Goal: Transaction & Acquisition: Purchase product/service

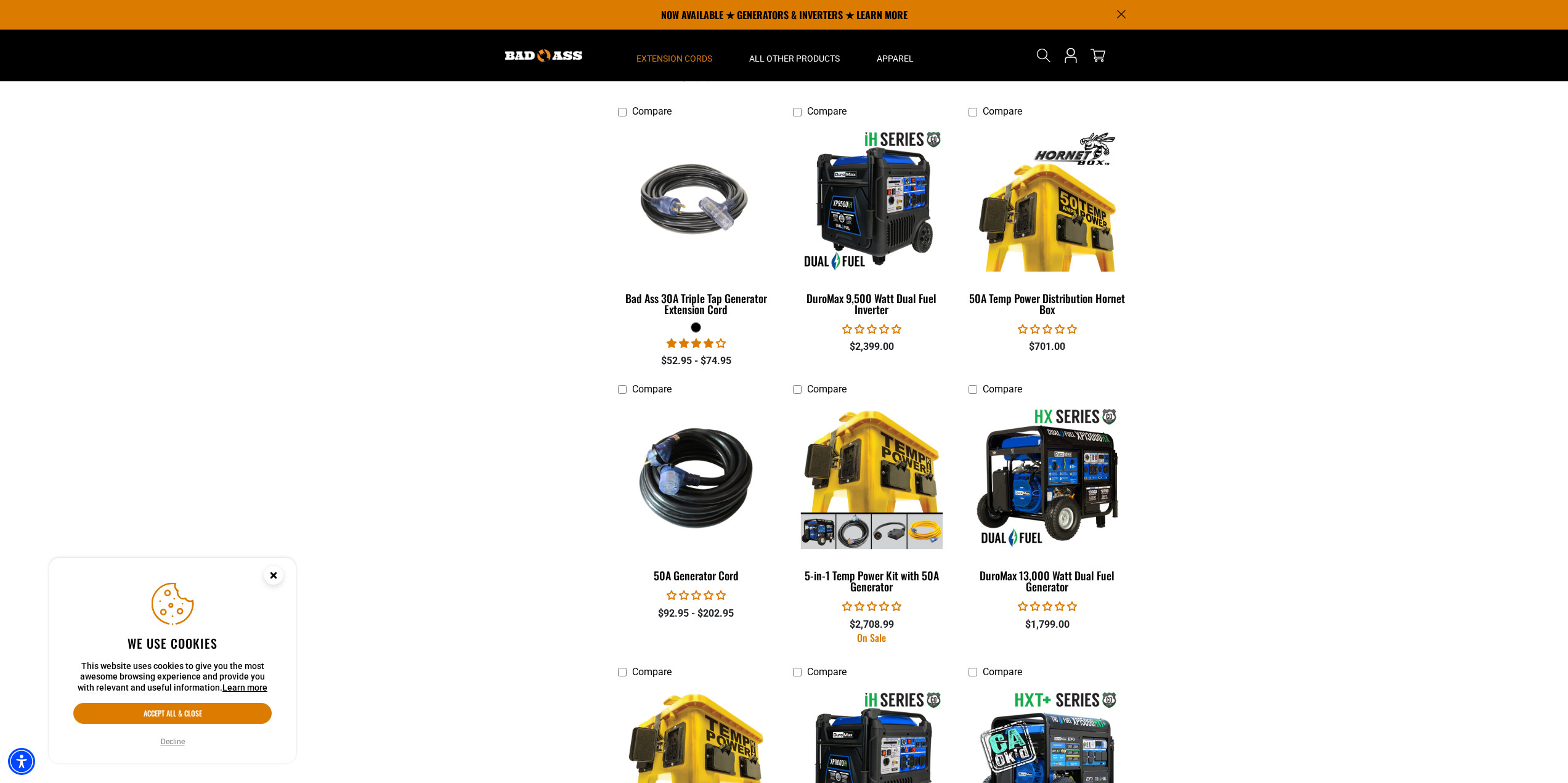
scroll to position [1540, 0]
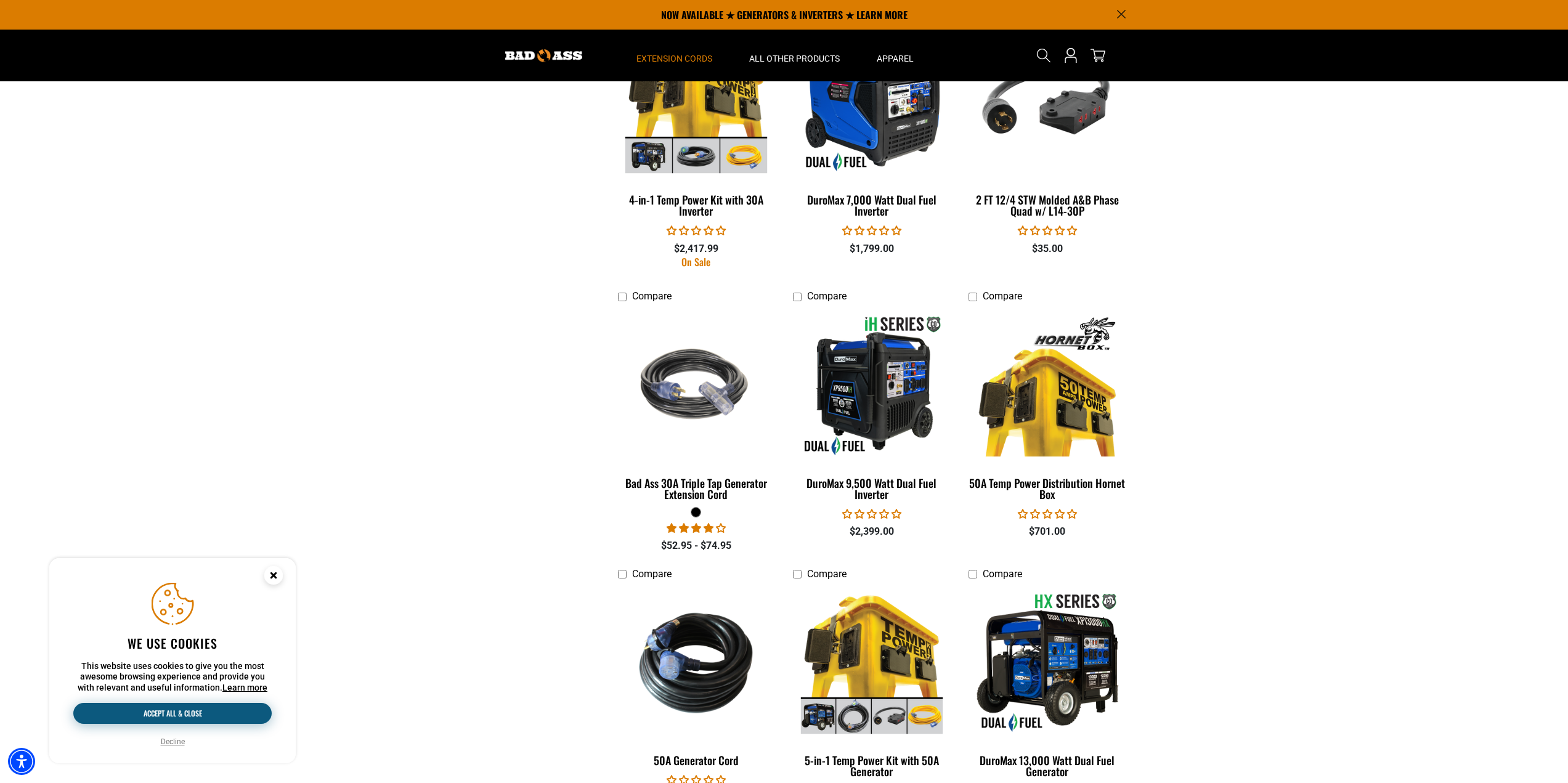
click at [203, 718] on button "Accept all & close" at bounding box center [173, 713] width 198 height 21
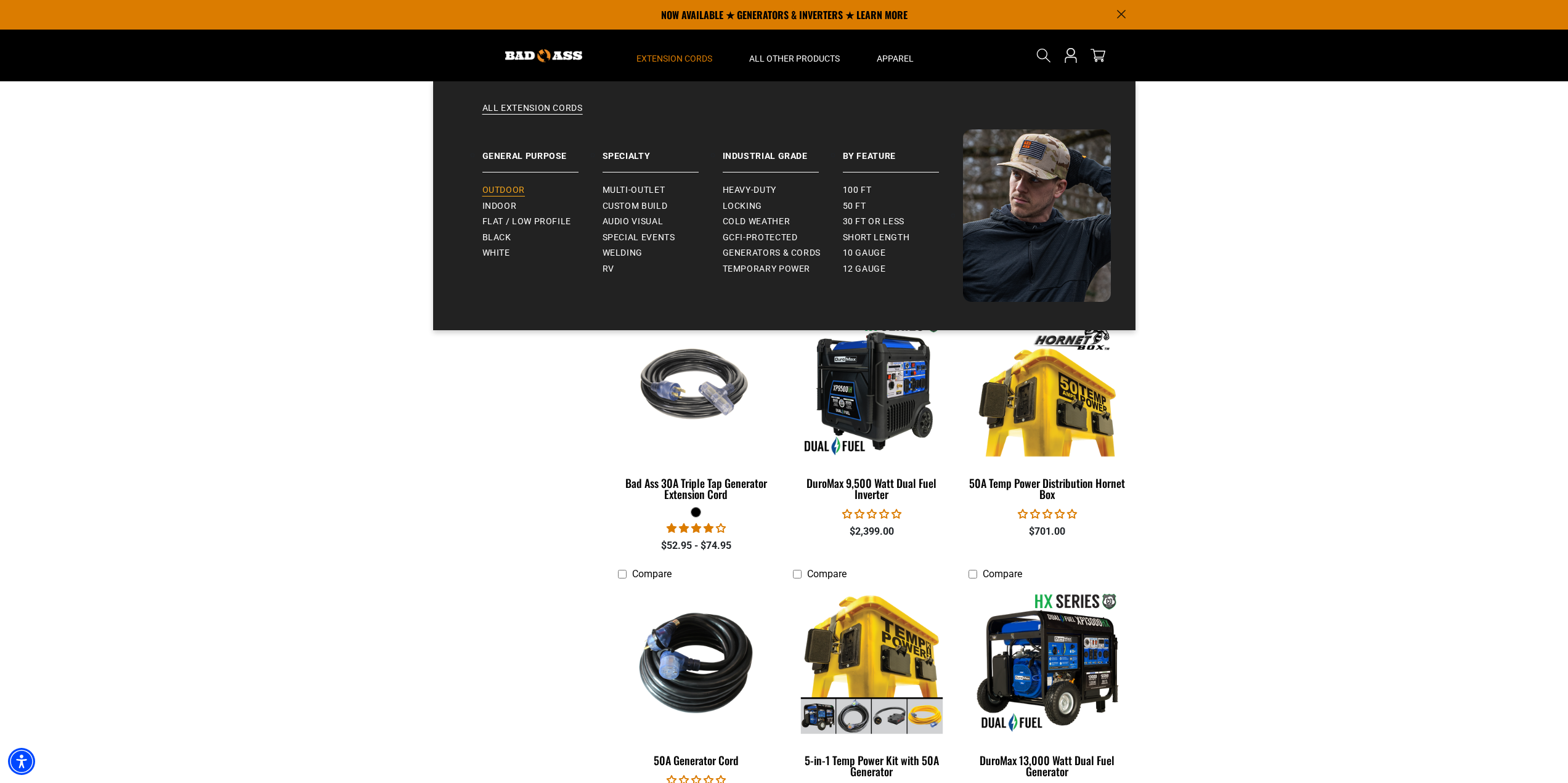
click at [510, 188] on span "Outdoor" at bounding box center [503, 190] width 42 height 11
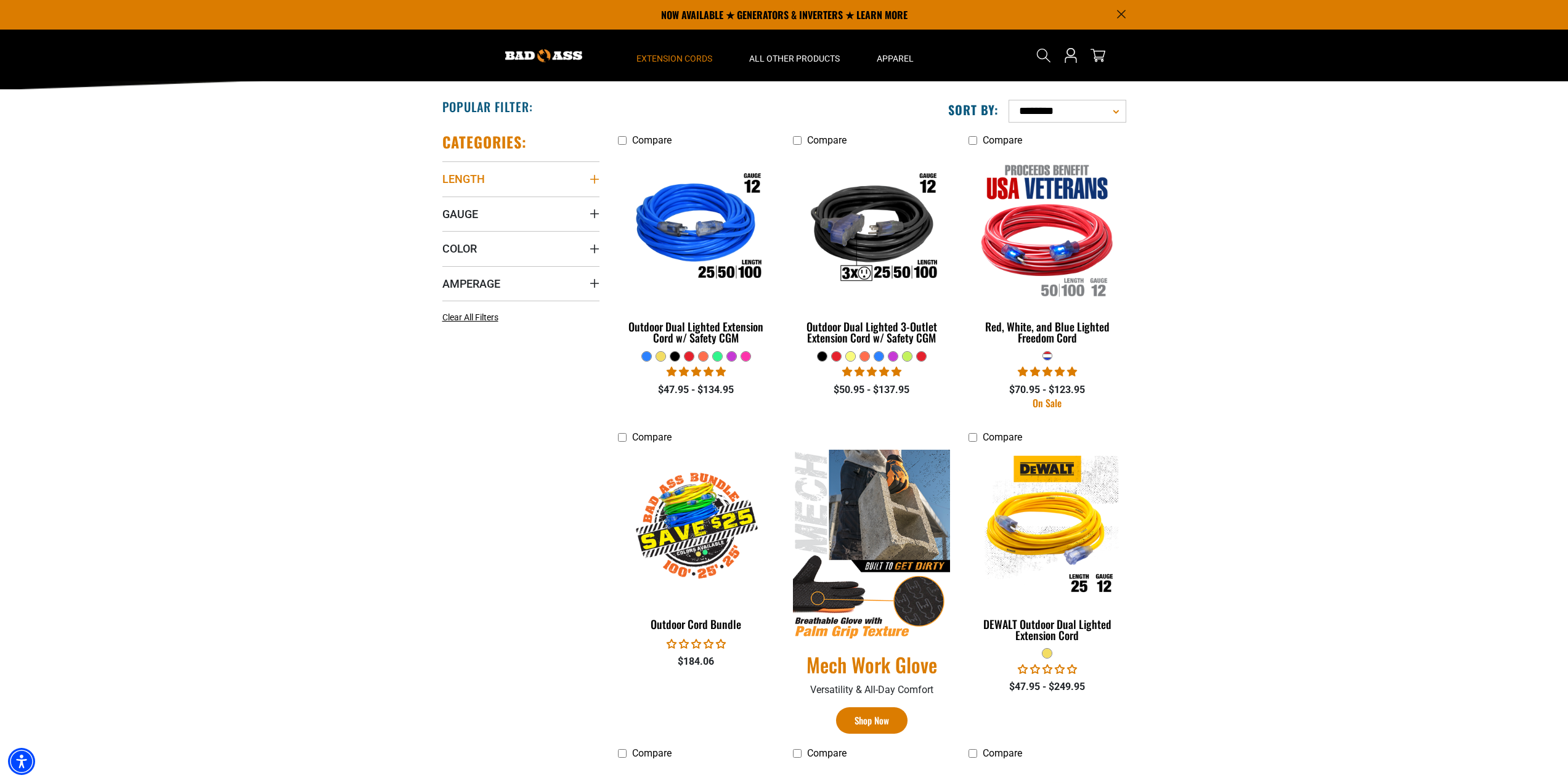
scroll to position [61, 0]
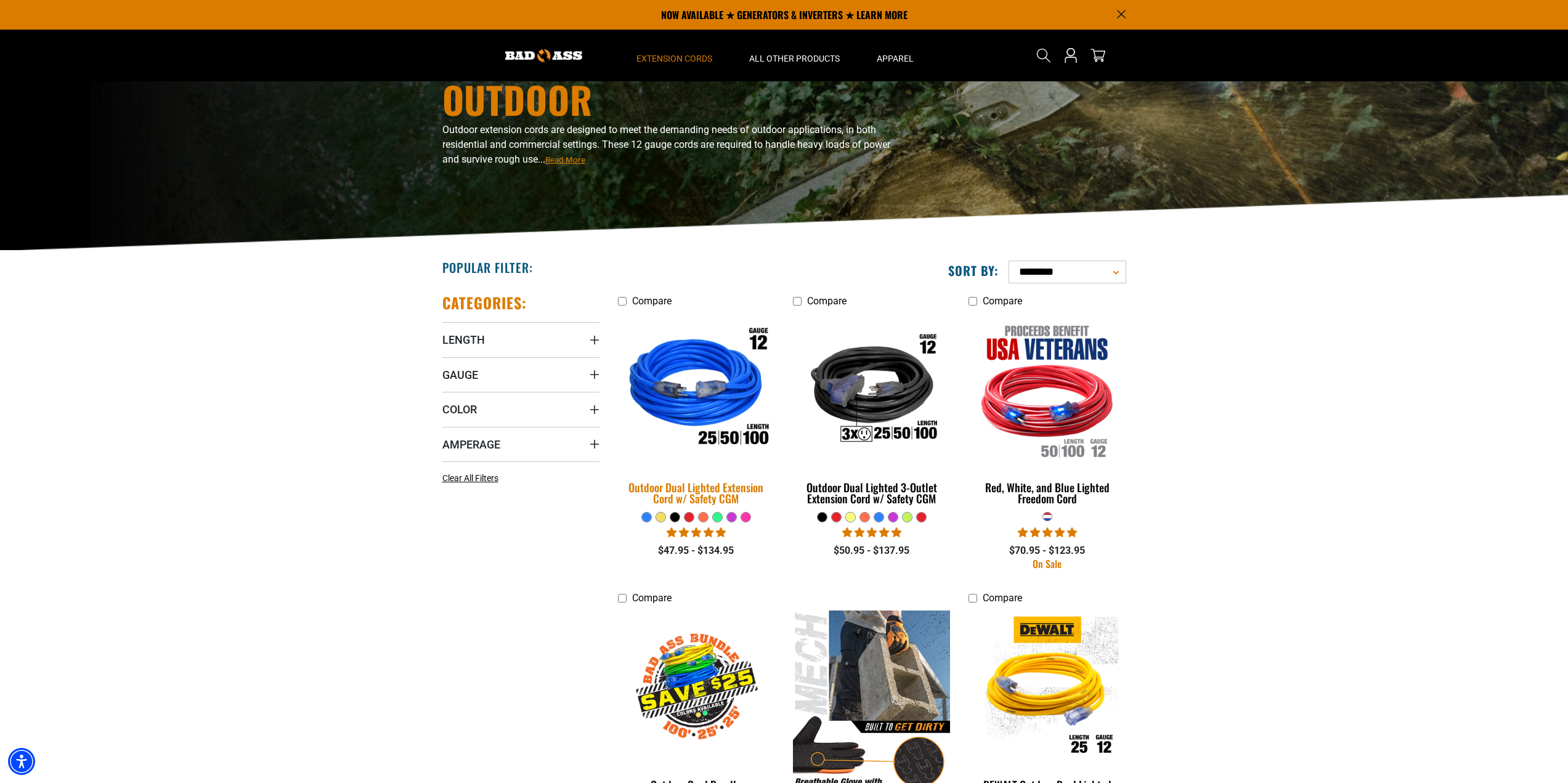
click at [685, 389] on img at bounding box center [696, 390] width 173 height 158
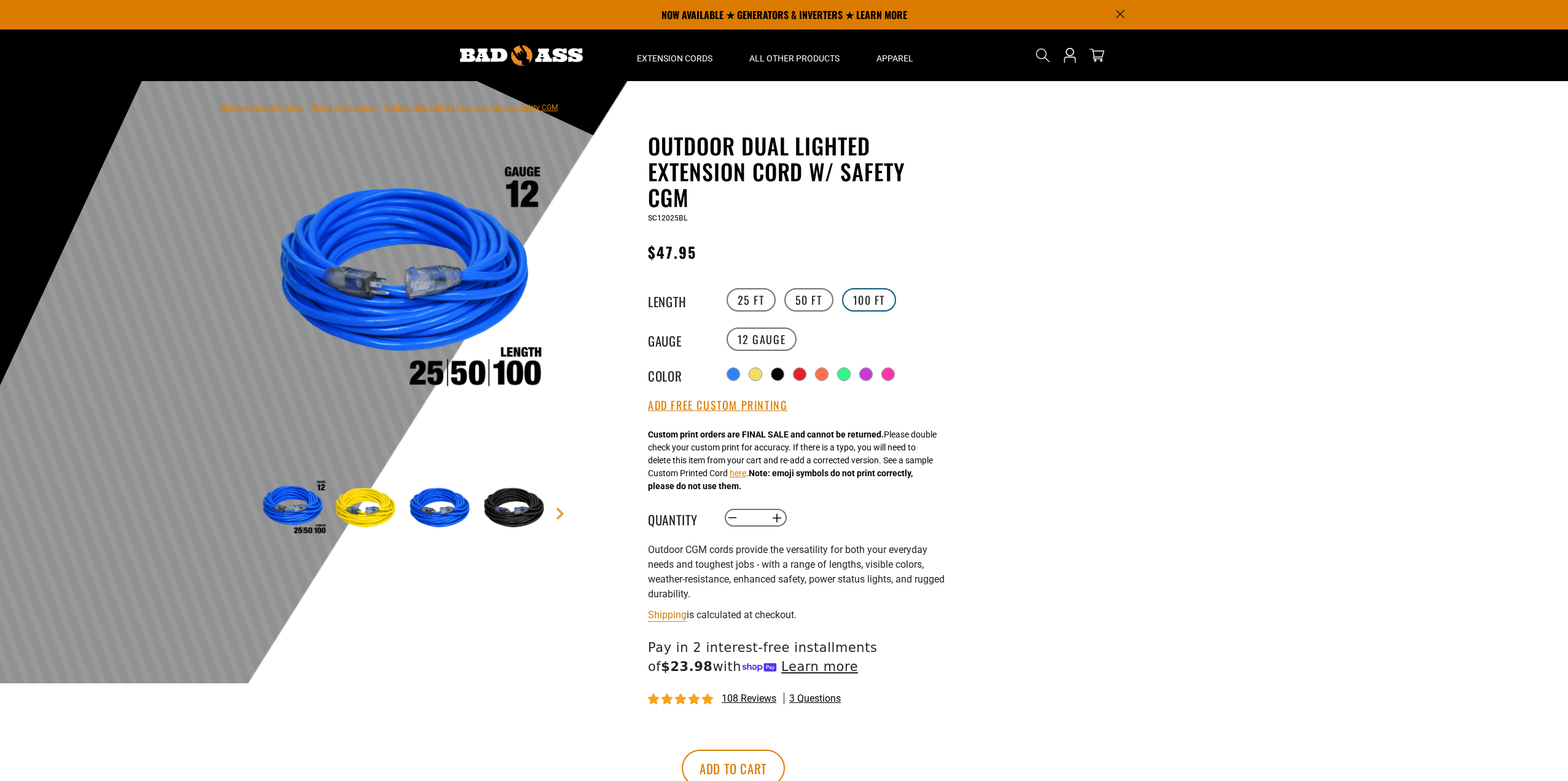
click at [865, 303] on label "100 FT" at bounding box center [869, 299] width 55 height 23
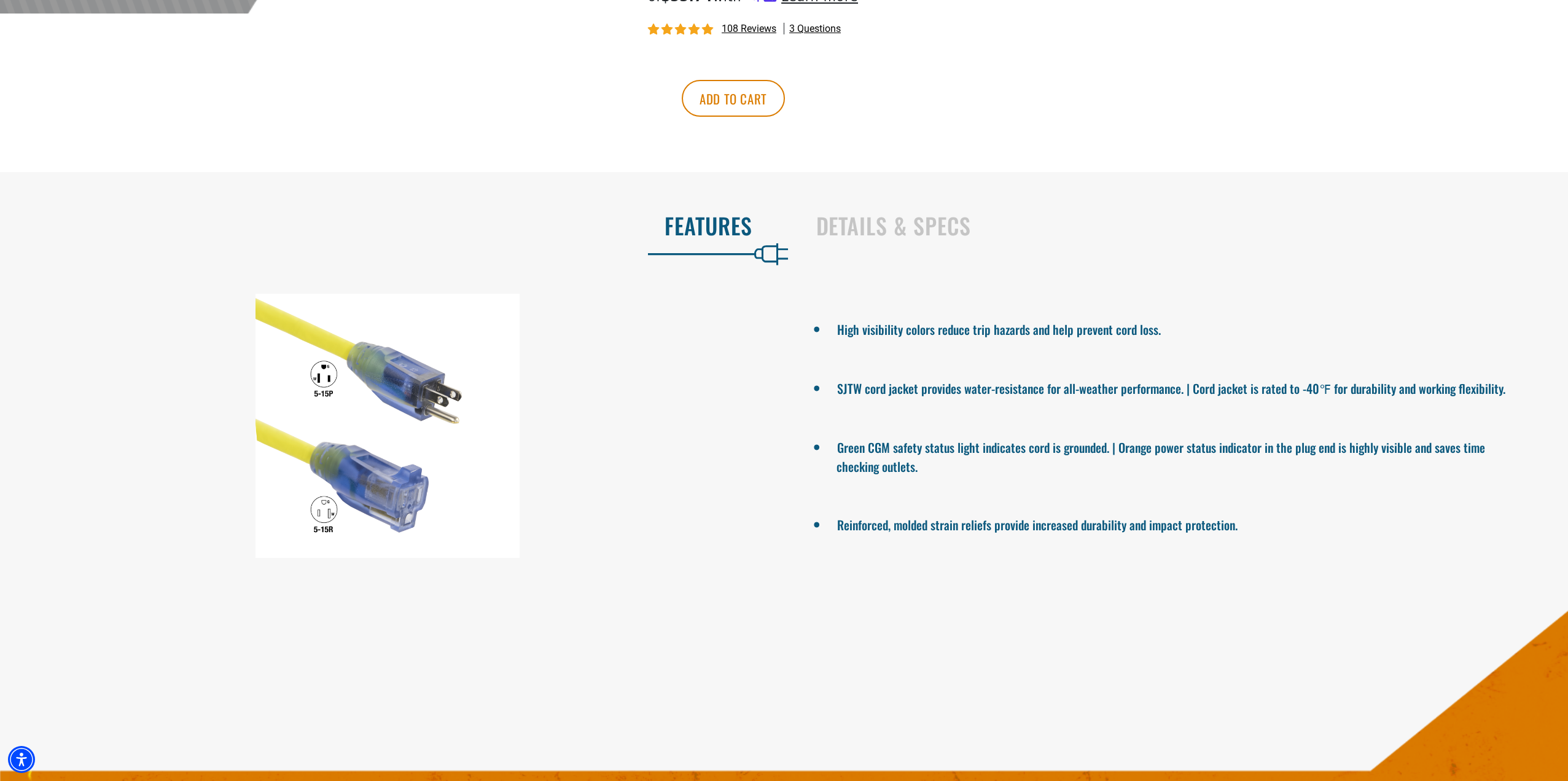
scroll to position [676, 0]
